Goal: Task Accomplishment & Management: Manage account settings

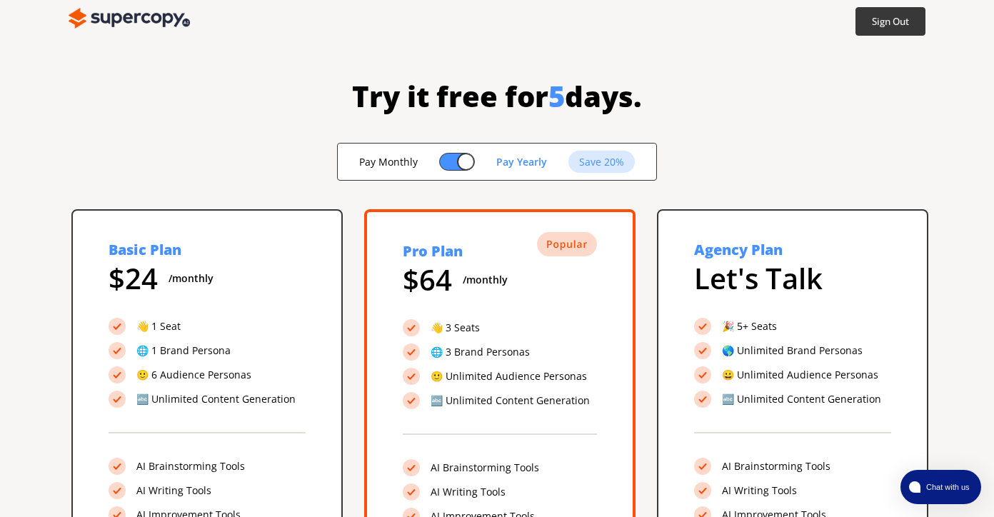
click at [149, 19] on img at bounding box center [129, 18] width 121 height 29
click at [895, 16] on b "Sign Out" at bounding box center [891, 22] width 39 height 14
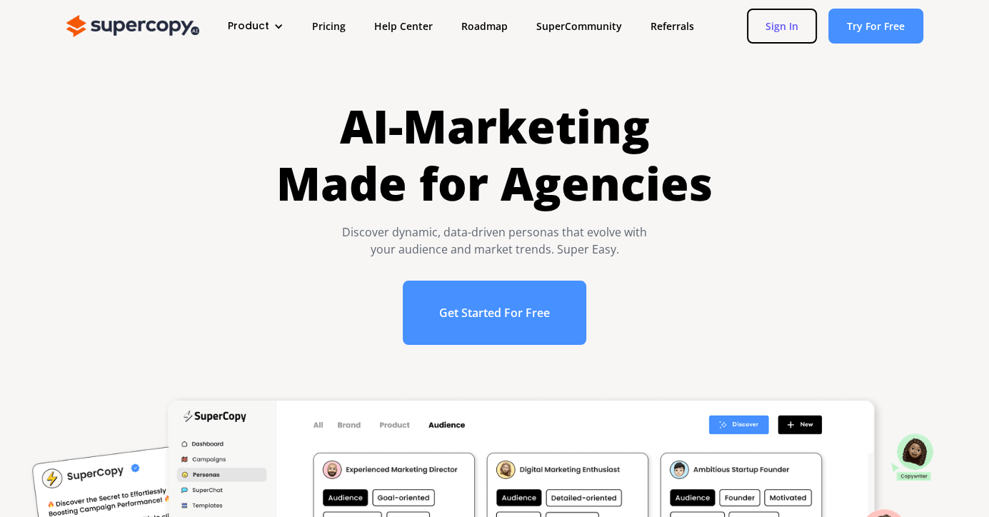
click at [789, 31] on link "Sign In" at bounding box center [782, 26] width 70 height 35
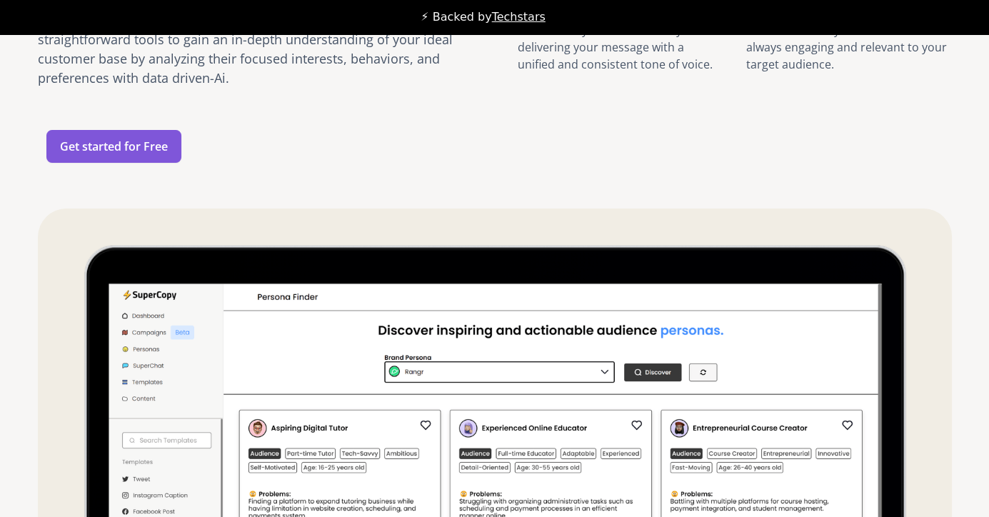
scroll to position [1786, 0]
